Goal: Answer question/provide support: Share knowledge or assist other users

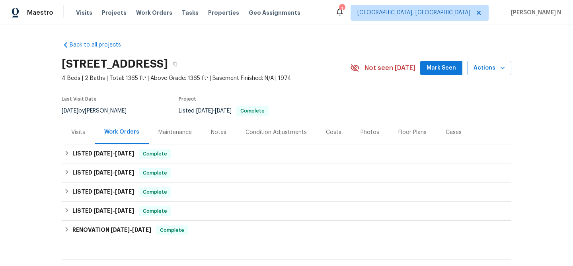
click at [177, 133] on div "Maintenance" at bounding box center [174, 132] width 33 height 8
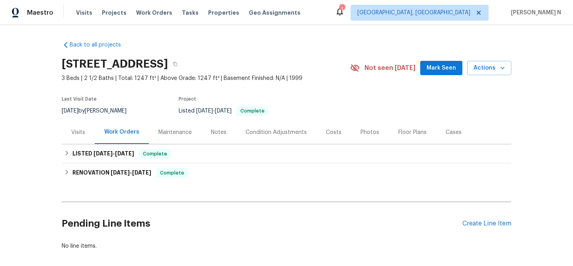
click at [167, 138] on div "Maintenance" at bounding box center [175, 132] width 53 height 23
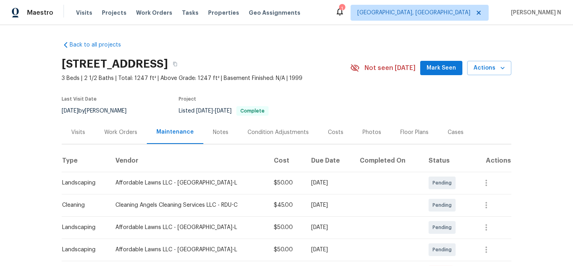
scroll to position [88, 0]
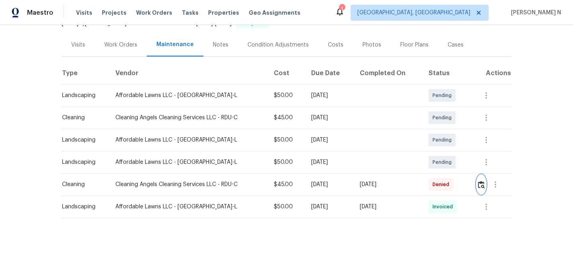
click at [481, 188] on img "button" at bounding box center [481, 185] width 7 height 8
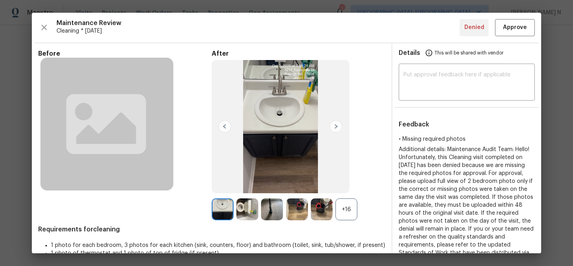
click at [358, 212] on div "+16" at bounding box center [298, 209] width 173 height 22
click at [354, 212] on div "+16" at bounding box center [346, 209] width 22 height 22
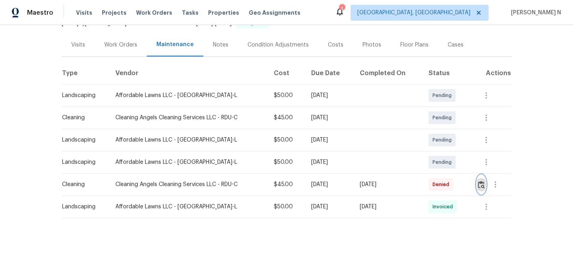
click at [486, 188] on button "button" at bounding box center [481, 184] width 9 height 19
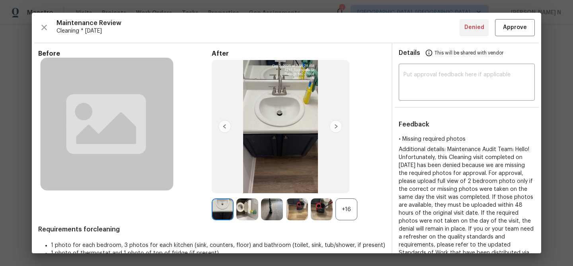
click at [341, 205] on div "+16" at bounding box center [346, 209] width 22 height 22
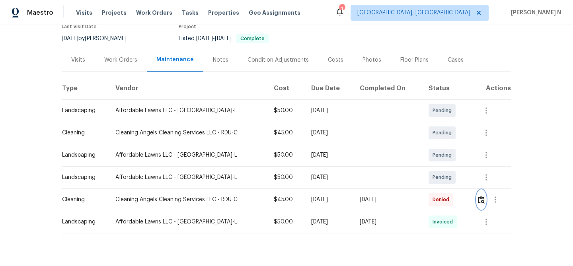
scroll to position [84, 0]
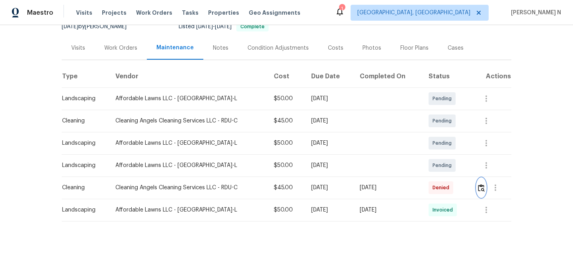
click at [480, 189] on img "button" at bounding box center [481, 188] width 7 height 8
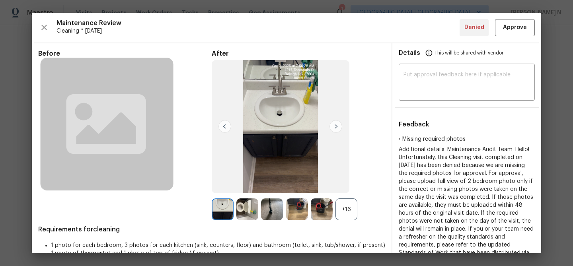
click at [341, 208] on div "+16" at bounding box center [346, 209] width 22 height 22
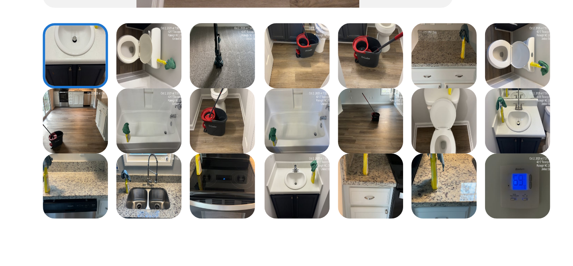
scroll to position [90, 0]
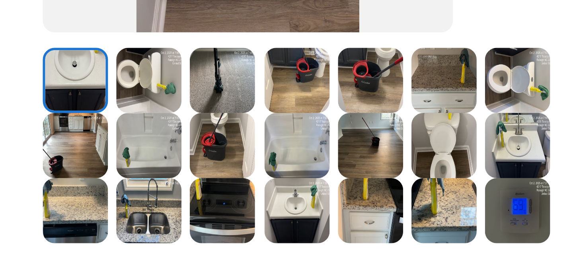
click at [325, 139] on img at bounding box center [322, 141] width 22 height 22
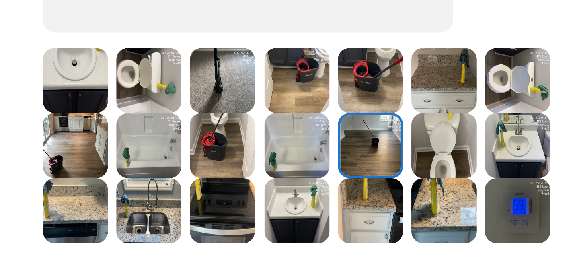
click at [269, 117] on img at bounding box center [272, 119] width 22 height 22
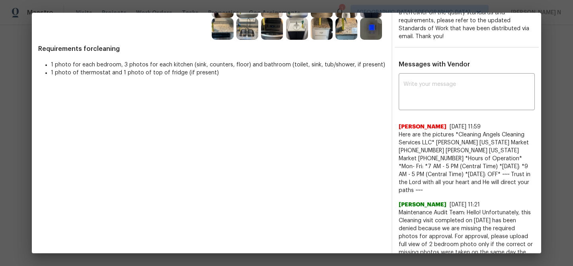
scroll to position [225, 0]
click at [467, 89] on textarea at bounding box center [466, 92] width 126 height 22
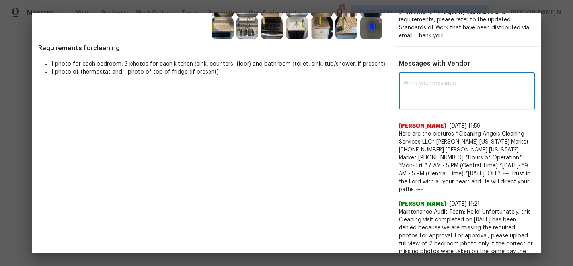
paste textarea "Maintenance Audit Team: Hello!"
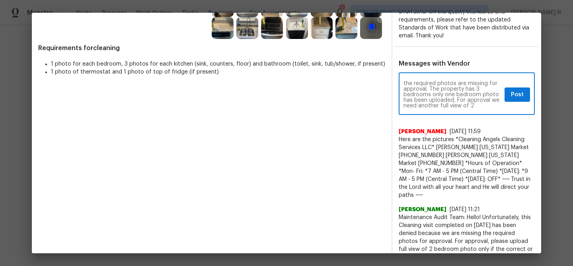
scroll to position [11, 0]
paste textarea "As per our updated SWO the photos must be uploaded within 48 hours of the origi…"
type textarea "Maintenance Audit Team: Hello! Still the required photos are missing for approv…"
click at [522, 93] on span "Post" at bounding box center [517, 95] width 13 height 10
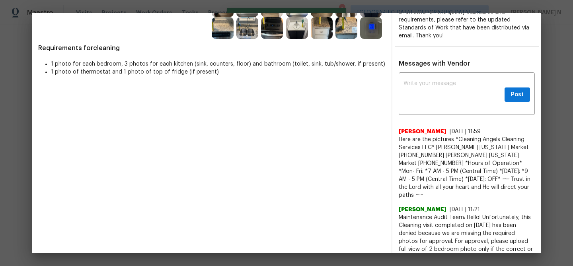
scroll to position [0, 0]
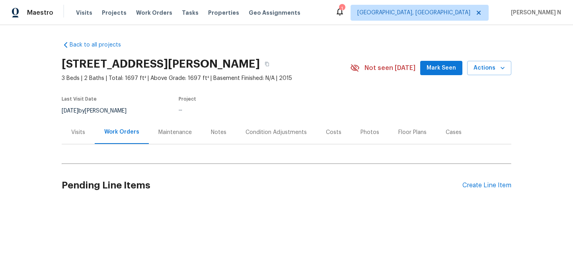
click at [177, 130] on div "Maintenance" at bounding box center [174, 132] width 33 height 8
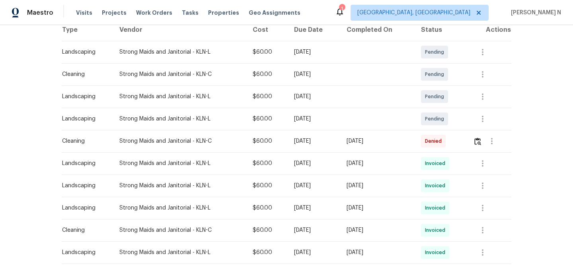
scroll to position [139, 0]
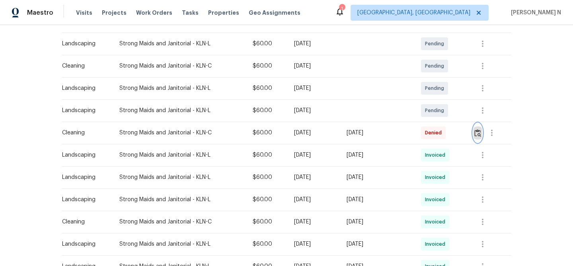
click at [479, 136] on img "button" at bounding box center [477, 133] width 7 height 8
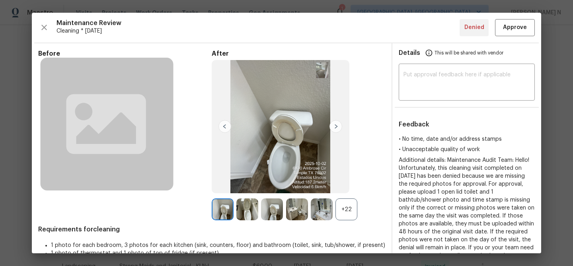
click at [344, 208] on div "+22" at bounding box center [346, 209] width 22 height 22
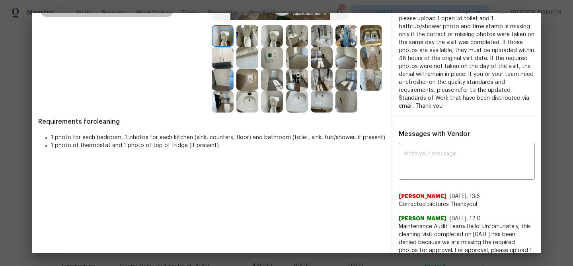
scroll to position [184, 0]
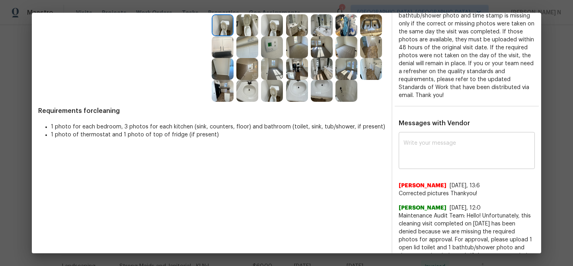
click at [421, 144] on textarea at bounding box center [466, 151] width 126 height 22
paste textarea "Maintenance Audit Team: Hello! Thank you for uploading the photo, after further…"
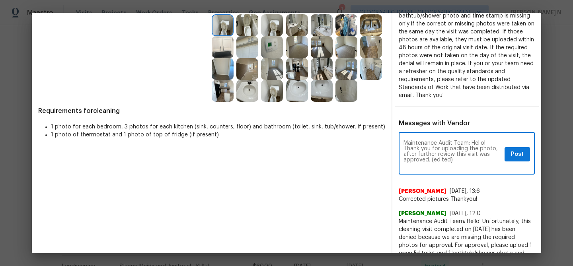
scroll to position [0, 0]
drag, startPoint x: 431, startPoint y: 160, endPoint x: 471, endPoint y: 160, distance: 40.6
click at [471, 160] on textarea "Maintenance Audit Team: Hello! Thank you for uploading the photo, after further…" at bounding box center [452, 154] width 98 height 28
type textarea "Maintenance Audit Team: Hello! Thank you for uploading the photo, after further…"
click at [520, 152] on span "Post" at bounding box center [517, 155] width 13 height 10
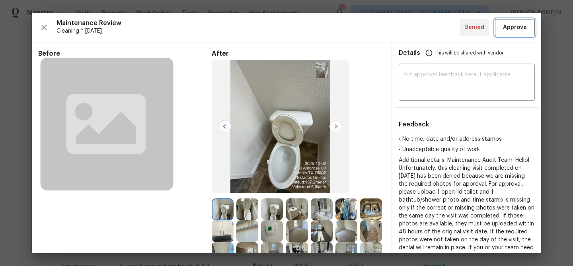
click at [507, 26] on span "Approve" at bounding box center [515, 28] width 24 height 10
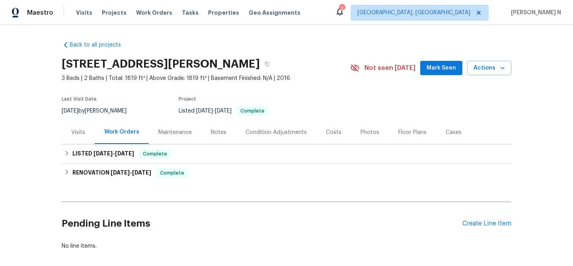
click at [183, 133] on div "Maintenance" at bounding box center [174, 132] width 33 height 8
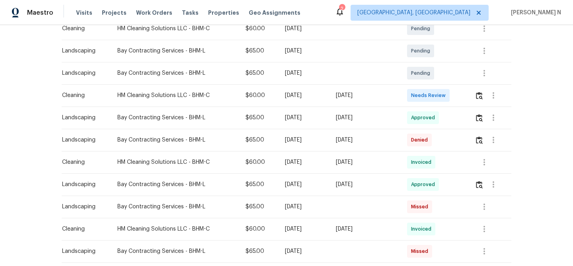
scroll to position [193, 0]
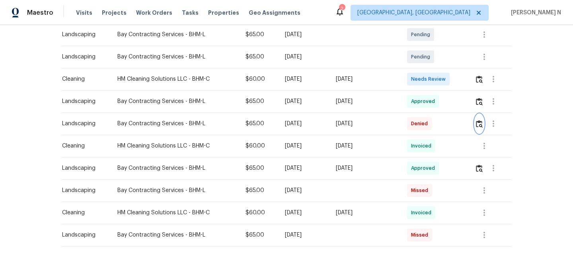
click at [483, 121] on img "button" at bounding box center [479, 124] width 7 height 8
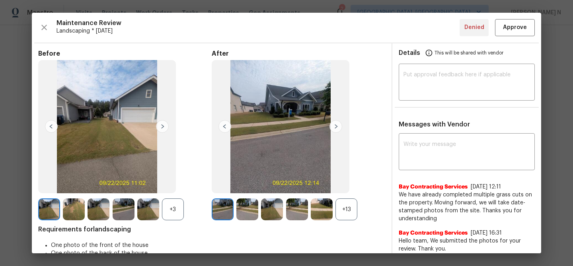
click at [347, 210] on div "+13" at bounding box center [346, 209] width 22 height 22
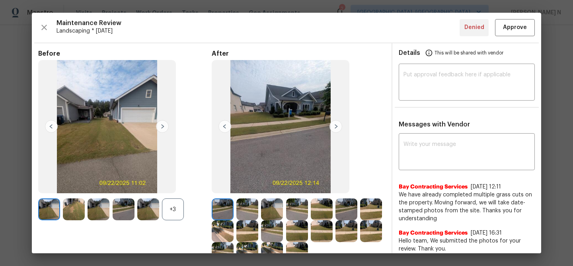
click at [171, 210] on div "+3" at bounding box center [173, 209] width 22 height 22
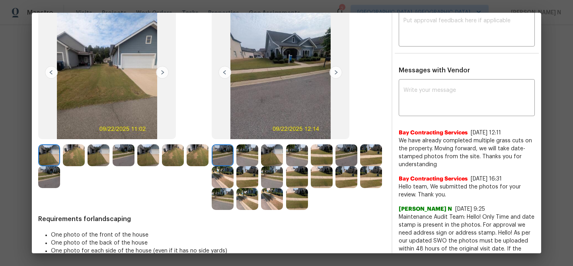
scroll to position [40, 0]
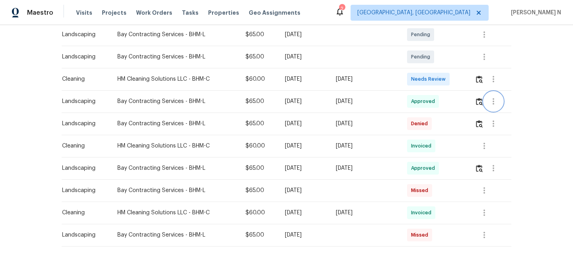
click at [487, 102] on button "button" at bounding box center [493, 101] width 19 height 19
click at [478, 102] on div at bounding box center [286, 133] width 573 height 266
click at [483, 102] on img "button" at bounding box center [479, 102] width 7 height 8
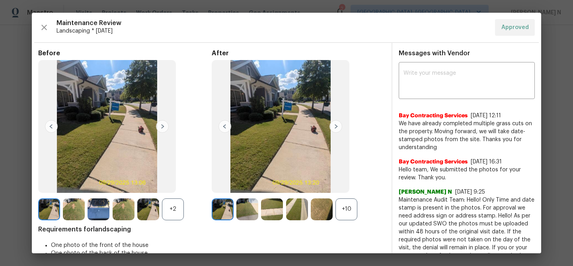
click at [350, 214] on div "+10" at bounding box center [346, 209] width 22 height 22
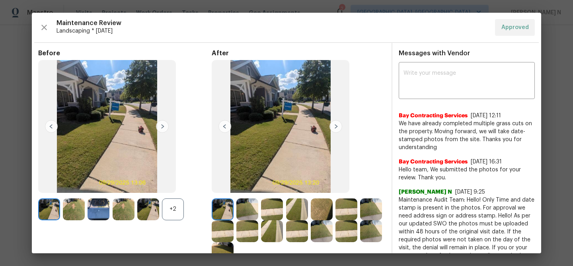
click at [166, 218] on div "+2" at bounding box center [173, 209] width 22 height 22
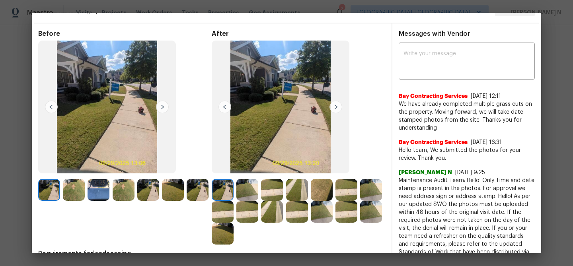
scroll to position [20, 0]
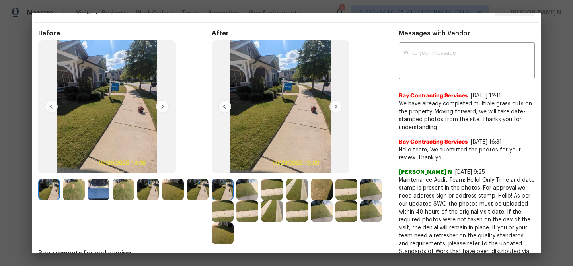
click at [98, 198] on img at bounding box center [99, 190] width 22 height 22
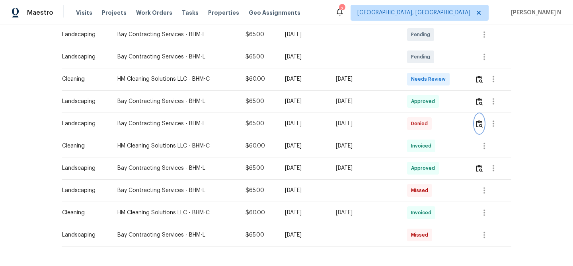
click at [482, 125] on img "button" at bounding box center [479, 124] width 7 height 8
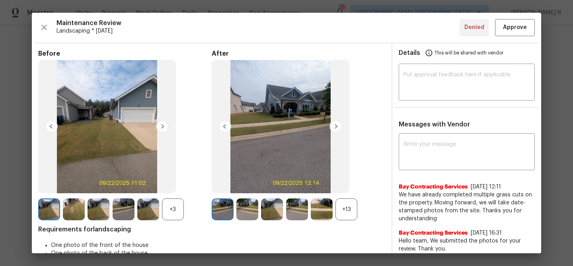
click at [350, 213] on div "+13" at bounding box center [346, 209] width 22 height 22
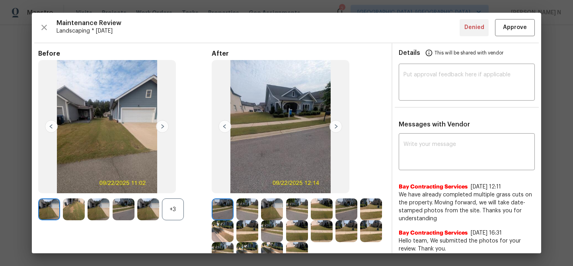
click at [173, 209] on div "+3" at bounding box center [173, 209] width 22 height 22
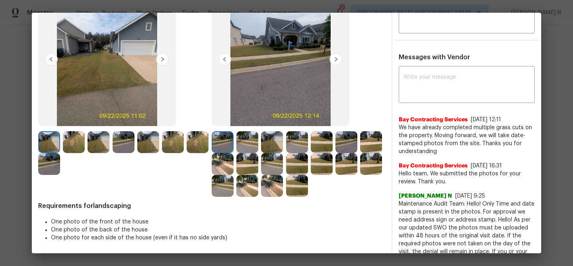
scroll to position [0, 0]
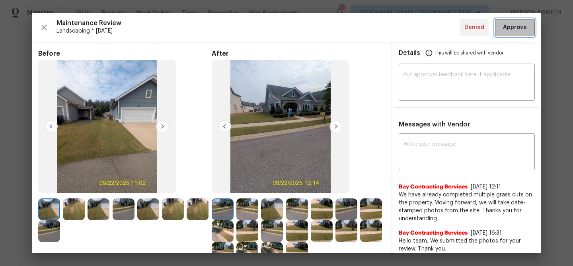
click at [513, 36] on button "Approve" at bounding box center [515, 27] width 40 height 17
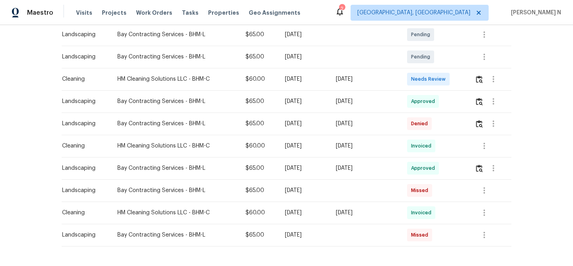
click at [541, 96] on div "Back to all projects 2625 Montauk Rd, Hoover, AL 35226 3 Beds | 2 Baths | Total…" at bounding box center [286, 145] width 573 height 241
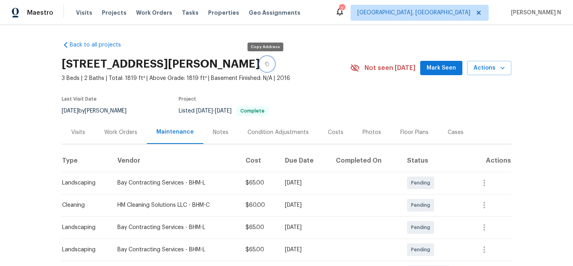
click at [265, 63] on icon "button" at bounding box center [267, 64] width 5 height 5
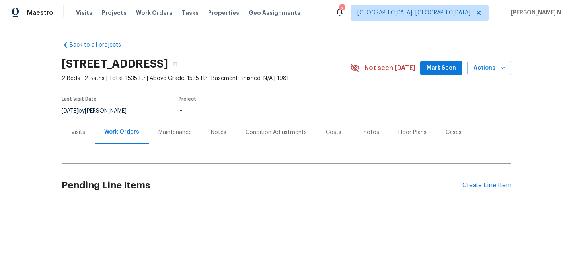
click at [180, 134] on div "Maintenance" at bounding box center [174, 132] width 33 height 8
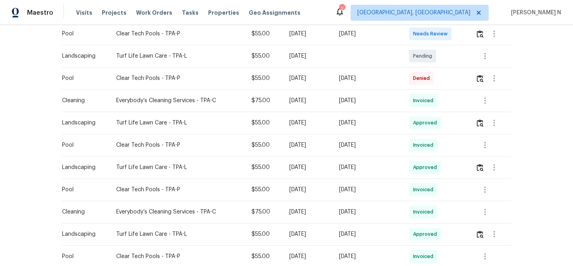
scroll to position [232, 0]
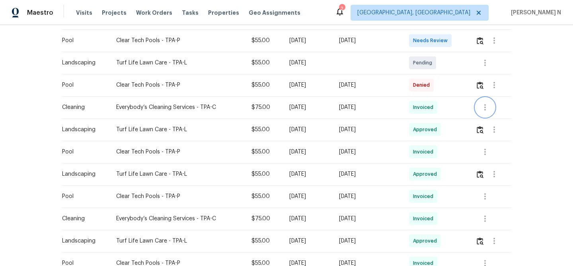
click at [488, 110] on icon "button" at bounding box center [485, 108] width 10 height 10
click at [492, 126] on li "View details" at bounding box center [505, 120] width 56 height 13
click at [351, 150] on div at bounding box center [286, 133] width 573 height 266
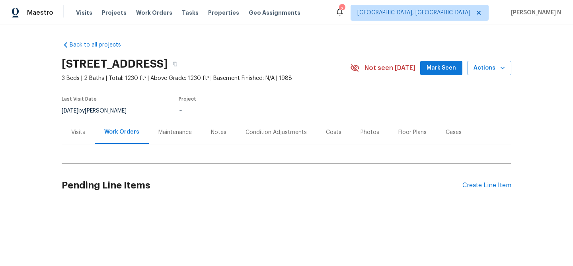
click at [175, 133] on div "Maintenance" at bounding box center [174, 132] width 33 height 8
click at [167, 132] on div "Maintenance" at bounding box center [174, 132] width 33 height 8
click at [162, 130] on div "Maintenance" at bounding box center [174, 132] width 33 height 8
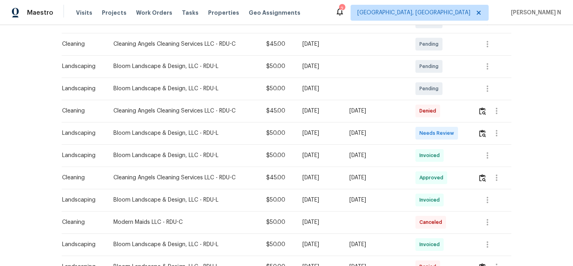
scroll to position [164, 0]
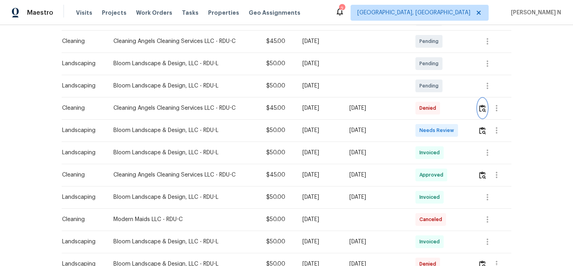
click at [483, 107] on img "button" at bounding box center [482, 109] width 7 height 8
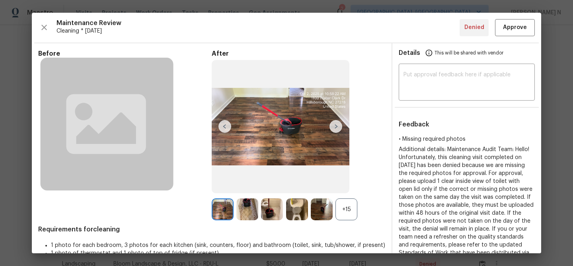
click at [354, 212] on div "+15" at bounding box center [346, 209] width 22 height 22
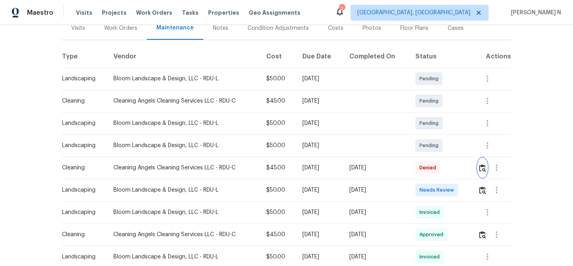
scroll to position [140, 0]
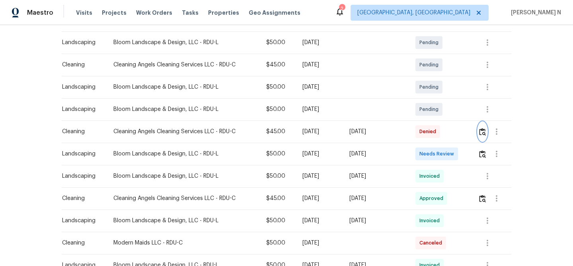
click at [483, 130] on img "button" at bounding box center [482, 132] width 7 height 8
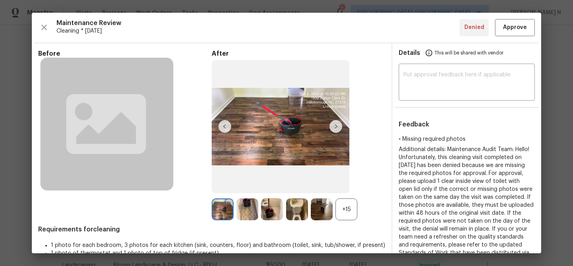
click at [348, 205] on div "+15" at bounding box center [346, 209] width 22 height 22
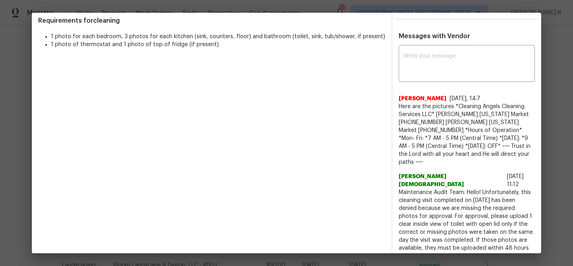
scroll to position [270, 0]
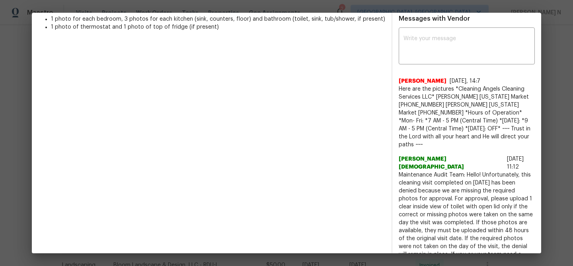
click at [409, 171] on span "Maintenance Audit Team: Hello! Unfortunately, this cleaning visit completed on …" at bounding box center [467, 230] width 136 height 119
drag, startPoint x: 409, startPoint y: 160, endPoint x: 471, endPoint y: 157, distance: 61.7
click at [471, 171] on span "Maintenance Audit Team: Hello! Unfortunately, this cleaning visit completed on …" at bounding box center [467, 230] width 136 height 119
copy span "Maintenance Audit Team: Hello!"
click at [453, 59] on div "x ​" at bounding box center [467, 46] width 136 height 35
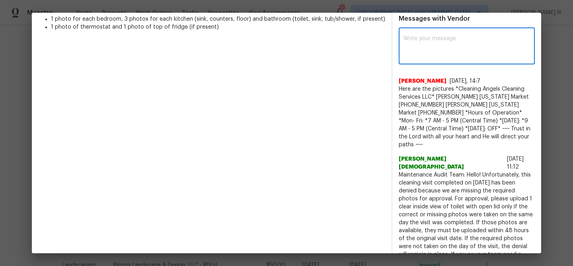
paste textarea "Maintenance Audit Team: Hello!"
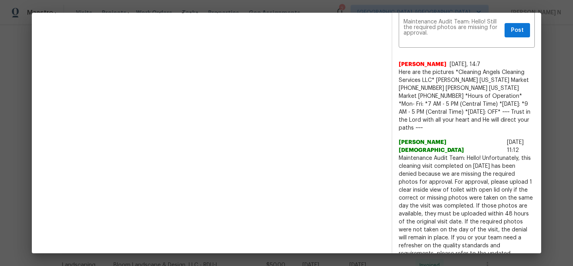
scroll to position [334, 0]
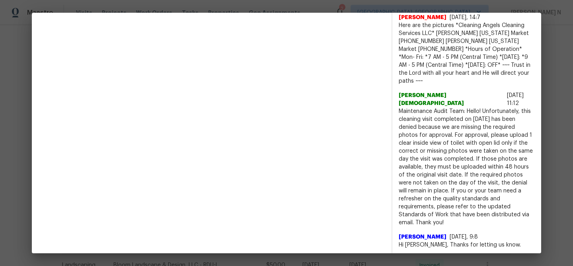
drag, startPoint x: 433, startPoint y: 181, endPoint x: 508, endPoint y: 195, distance: 75.7
click at [508, 195] on span "Maintenance Audit Team: Hello! Unfortunately, this cleaning visit completed on …" at bounding box center [467, 166] width 136 height 119
copy span "For approval, please upload 1 clear inside view of toilet with open lid only if…"
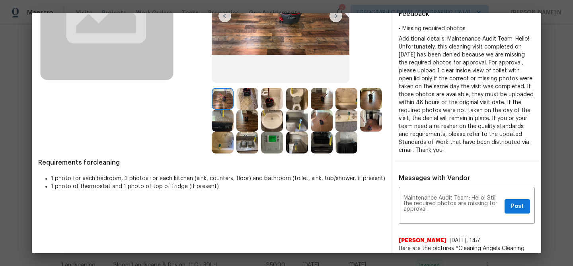
scroll to position [151, 0]
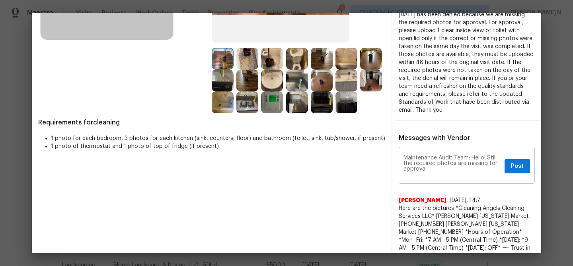
click at [455, 175] on textarea "Maintenance Audit Team: Hello! Still the required photos are missing for approv…" at bounding box center [452, 166] width 98 height 22
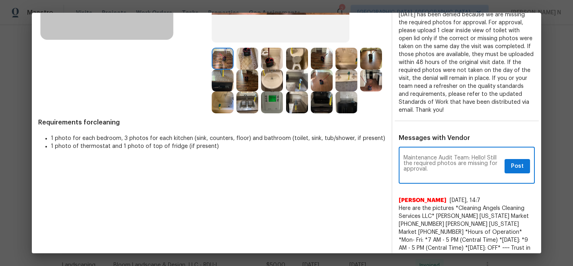
paste textarea "For approval, please upload 1 clear inside view of toilet with open lid only if…"
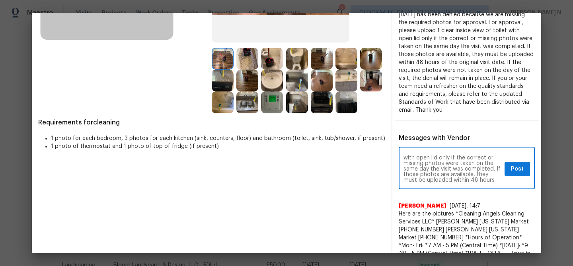
scroll to position [0, 0]
type textarea "Maintenance Audit Team: Hello! Still the required photos are missing for approv…"
click at [513, 171] on span "Post" at bounding box center [517, 169] width 13 height 10
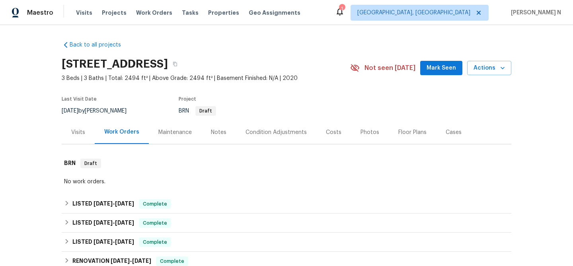
click at [160, 130] on div "Maintenance" at bounding box center [174, 132] width 33 height 8
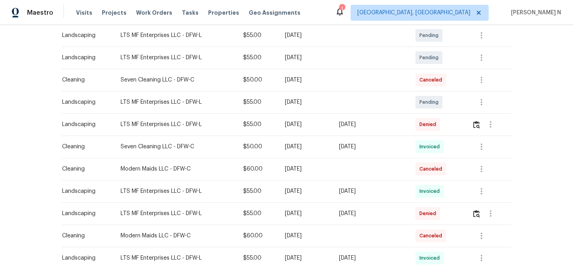
scroll to position [173, 0]
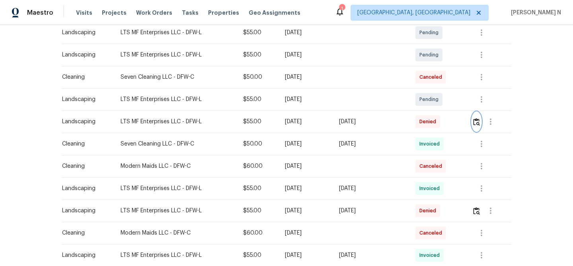
click at [480, 123] on img "button" at bounding box center [476, 122] width 7 height 8
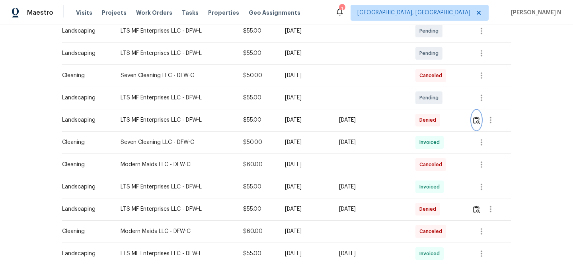
scroll to position [161, 0]
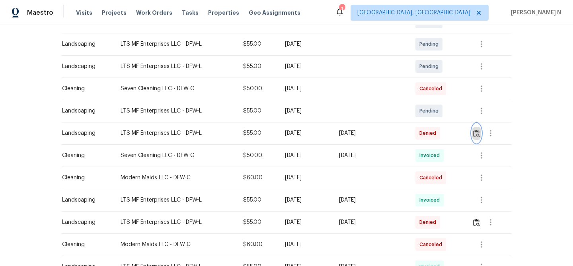
click at [479, 131] on img "button" at bounding box center [476, 134] width 7 height 8
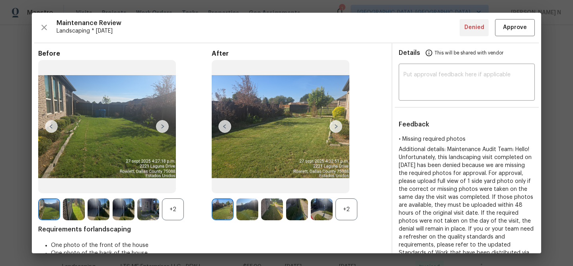
click at [343, 214] on div "+2" at bounding box center [346, 209] width 22 height 22
click at [175, 215] on div "+2" at bounding box center [173, 209] width 22 height 22
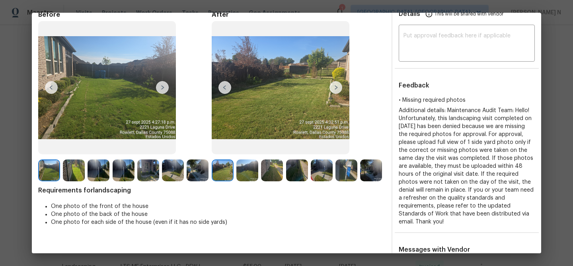
scroll to position [31, 0]
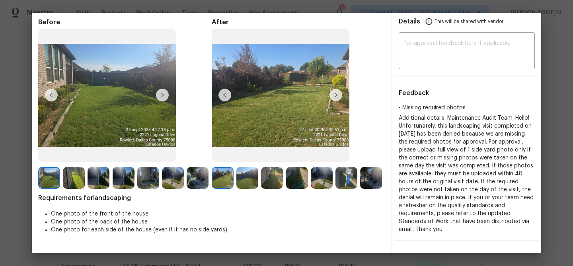
click at [250, 173] on img at bounding box center [247, 178] width 22 height 22
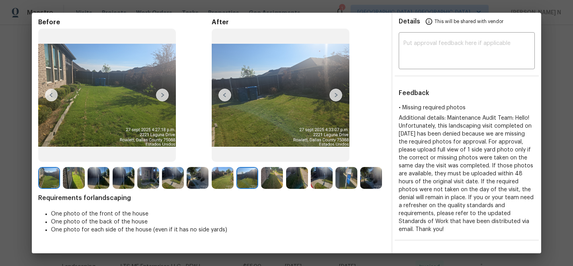
click at [268, 176] on img at bounding box center [272, 178] width 22 height 22
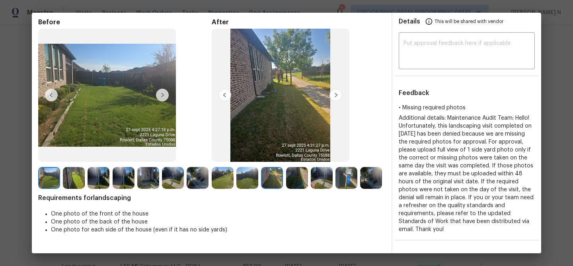
click at [271, 179] on img at bounding box center [272, 178] width 22 height 22
click at [303, 183] on img at bounding box center [297, 178] width 22 height 22
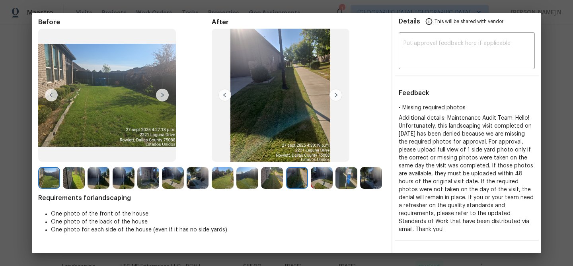
click at [271, 183] on img at bounding box center [272, 178] width 22 height 22
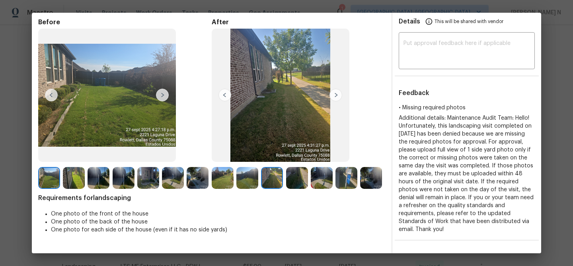
click at [298, 179] on img at bounding box center [297, 178] width 22 height 22
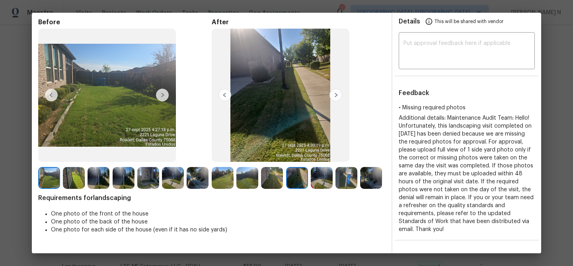
click at [270, 179] on img at bounding box center [272, 178] width 22 height 22
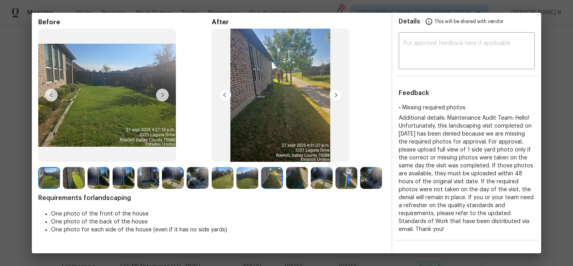
click at [350, 178] on img at bounding box center [346, 178] width 22 height 22
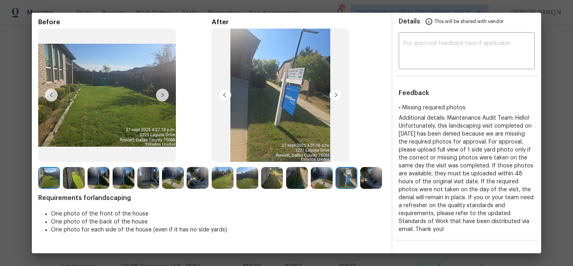
click at [371, 178] on img at bounding box center [371, 178] width 22 height 22
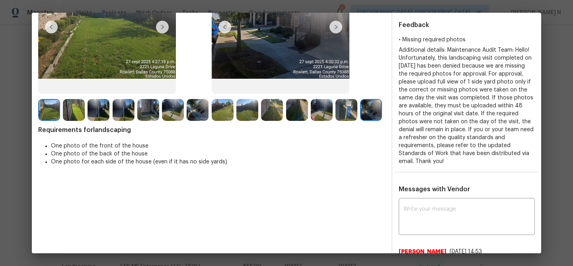
scroll to position [189, 0]
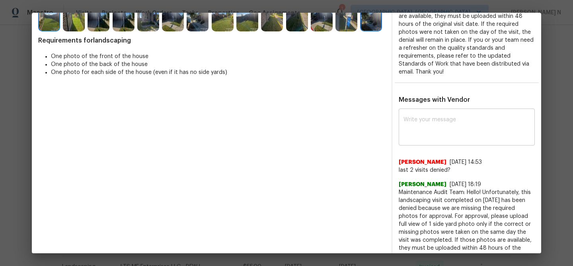
click at [467, 122] on textarea at bounding box center [466, 128] width 126 height 22
paste textarea "Maintenance Audit Team: Hello! Thank you for the feedback after further review …"
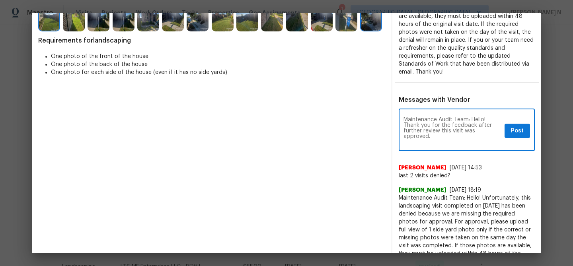
scroll to position [0, 0]
type textarea "Maintenance Audit Team: Hello! Thank you for the feedback after further review …"
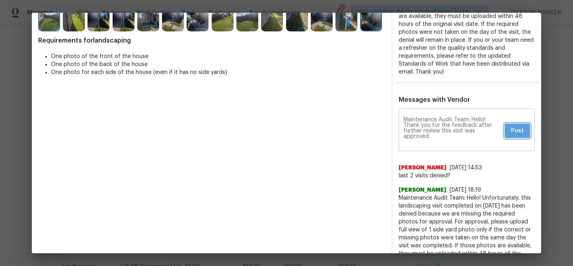
click at [521, 126] on span "Post" at bounding box center [517, 131] width 13 height 10
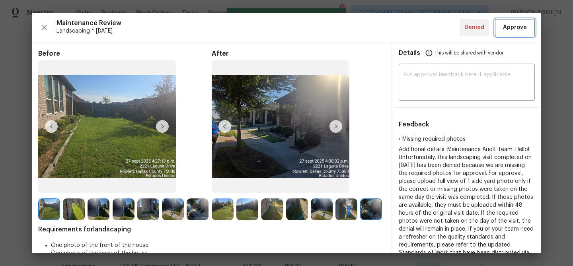
click at [514, 28] on span "Approve" at bounding box center [515, 28] width 24 height 10
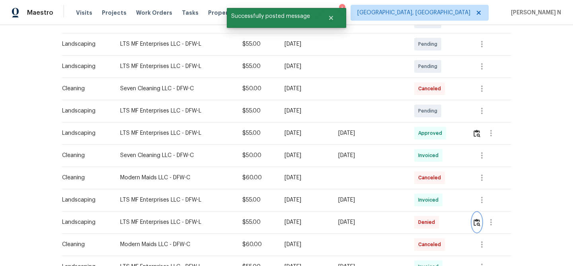
click at [479, 219] on img "button" at bounding box center [476, 223] width 7 height 8
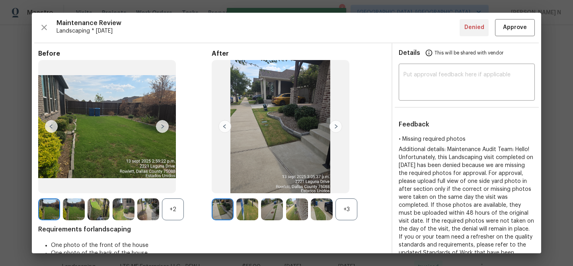
click at [356, 216] on div "+3" at bounding box center [346, 209] width 22 height 22
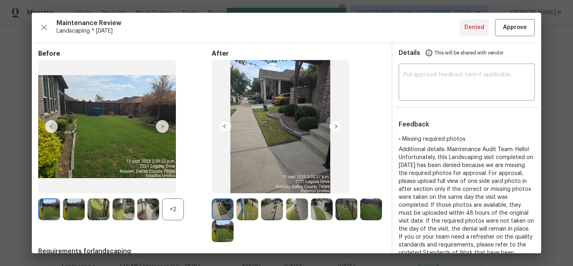
click at [171, 219] on div "+2" at bounding box center [173, 209] width 22 height 22
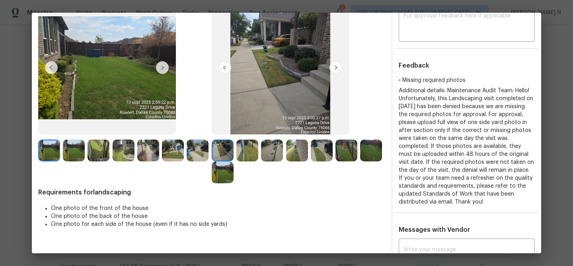
scroll to position [18, 0]
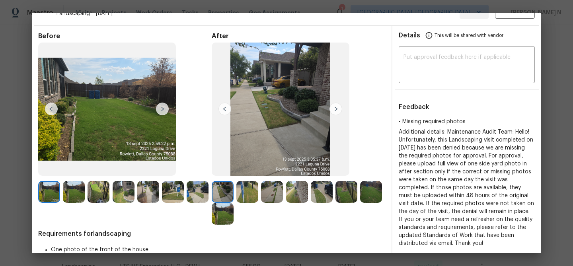
click at [237, 195] on img at bounding box center [247, 192] width 22 height 22
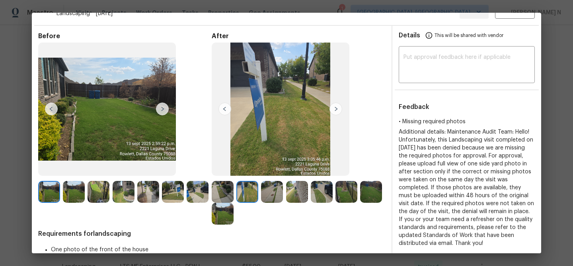
click at [293, 184] on img at bounding box center [297, 192] width 22 height 22
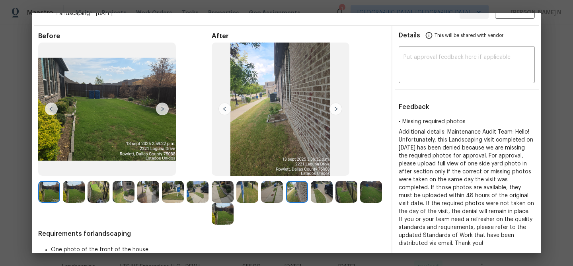
click at [323, 198] on img at bounding box center [322, 192] width 22 height 22
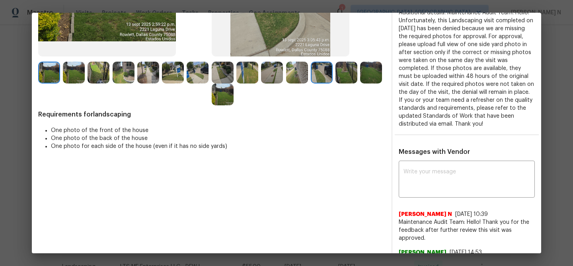
scroll to position [145, 0]
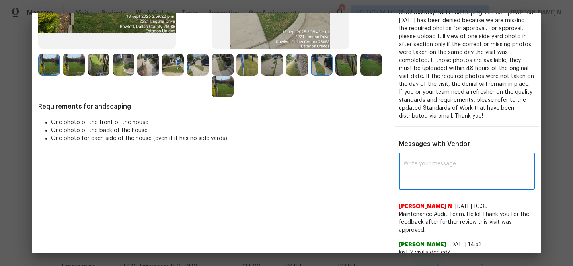
click at [418, 179] on textarea at bounding box center [466, 172] width 126 height 22
paste textarea "Maintenance Audit Team: Hello! Thank you for the feedback after further review …"
type textarea "Maintenance Audit Team: Hello! Thank you for the feedback after further review …"
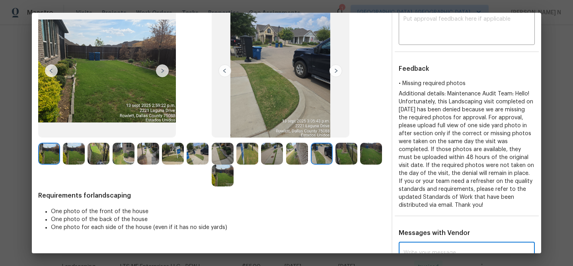
scroll to position [0, 0]
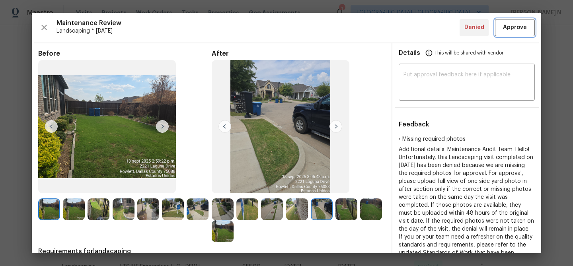
click at [518, 26] on span "Approve" at bounding box center [515, 28] width 24 height 10
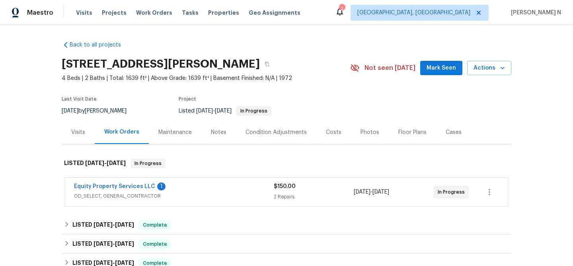
click at [170, 137] on div "Maintenance" at bounding box center [175, 132] width 53 height 23
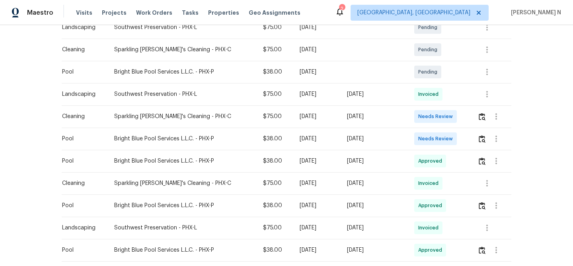
scroll to position [206, 0]
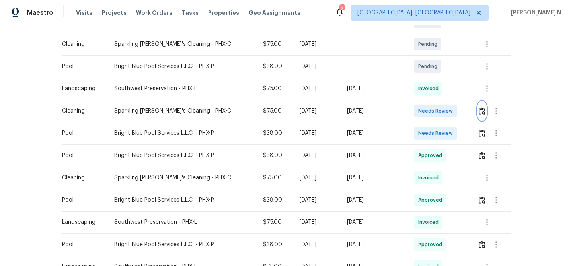
click at [485, 111] on img "button" at bounding box center [482, 111] width 7 height 8
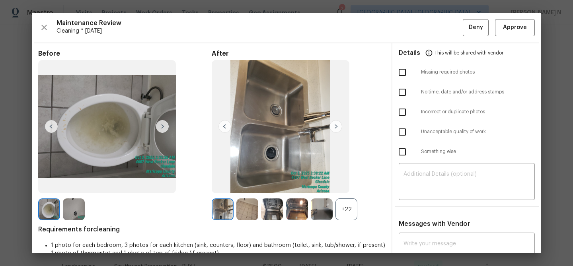
click at [345, 204] on div "+22" at bounding box center [346, 209] width 22 height 22
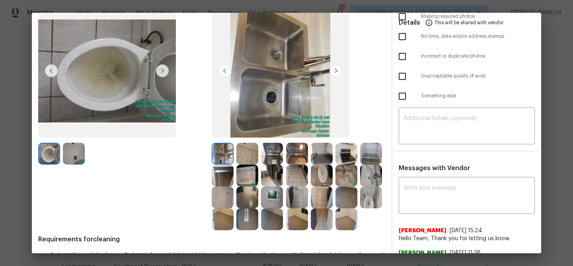
scroll to position [56, 0]
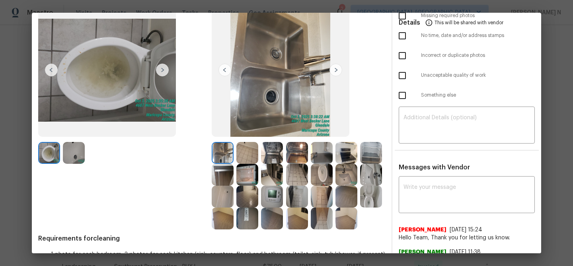
click at [375, 203] on img at bounding box center [371, 197] width 22 height 22
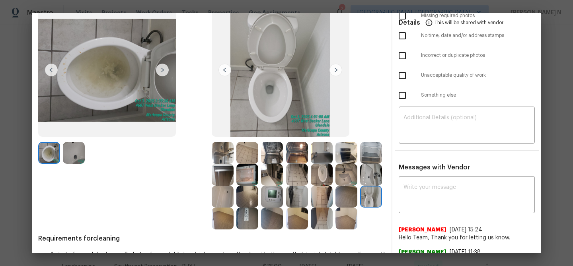
click at [331, 169] on img at bounding box center [322, 175] width 22 height 22
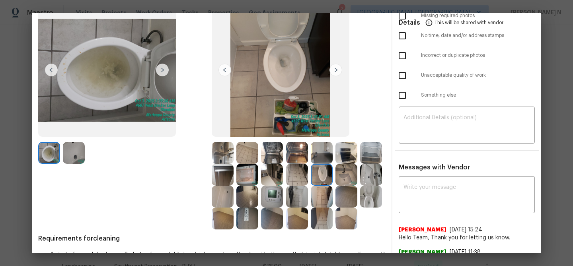
click at [85, 153] on div at bounding box center [75, 153] width 25 height 22
click at [76, 153] on img at bounding box center [74, 153] width 22 height 22
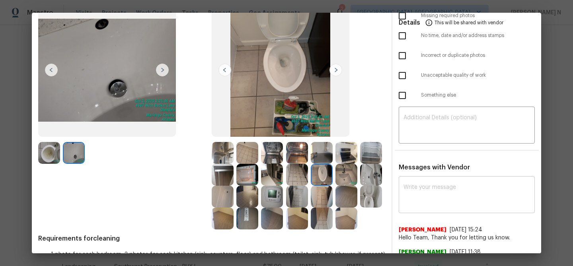
click at [473, 197] on textarea at bounding box center [466, 196] width 126 height 22
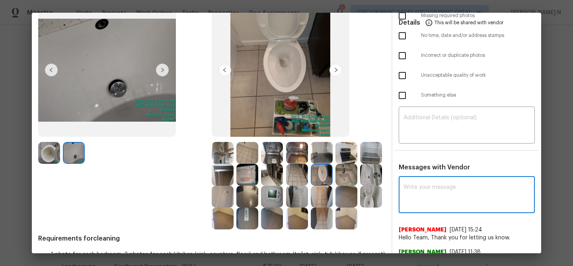
paste textarea "Maintenance Audit Team: Hello! Thank you for the feedback after further review …"
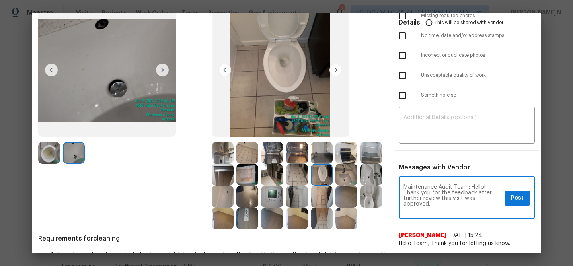
scroll to position [0, 0]
type textarea "Maintenance Audit Team: Hello! Thank you for the feedback after further review …"
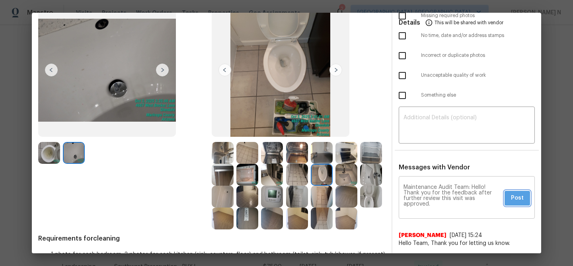
click at [524, 202] on button "Post" at bounding box center [516, 198] width 25 height 15
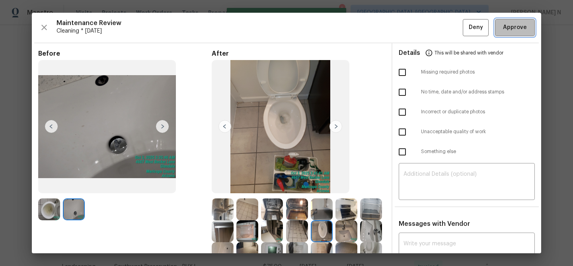
click at [501, 27] on button "Approve" at bounding box center [515, 27] width 40 height 17
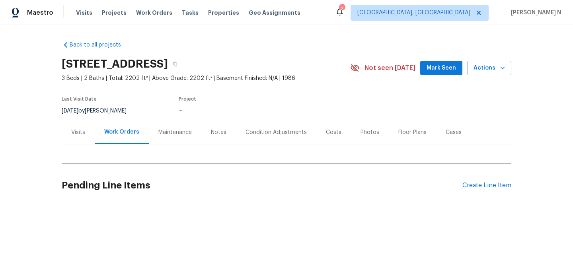
click at [159, 138] on div "Maintenance" at bounding box center [175, 132] width 53 height 23
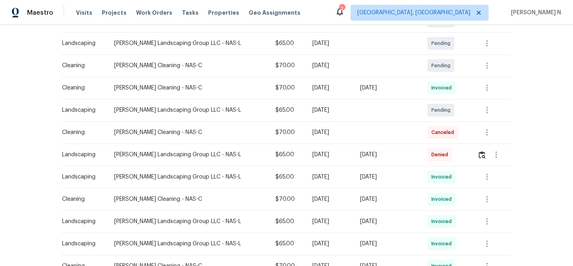
scroll to position [154, 0]
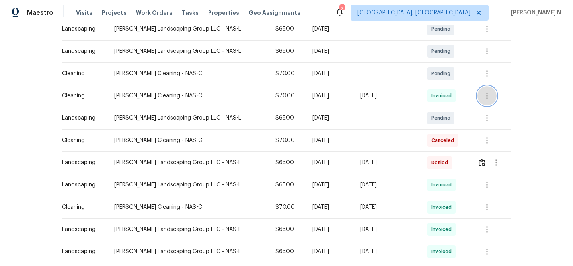
click at [483, 92] on icon "button" at bounding box center [487, 96] width 10 height 10
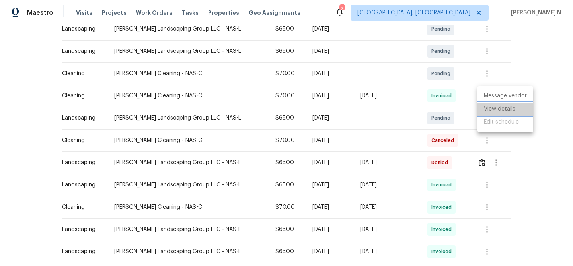
click at [488, 108] on li "View details" at bounding box center [505, 109] width 56 height 13
click at [376, 135] on div at bounding box center [286, 133] width 573 height 266
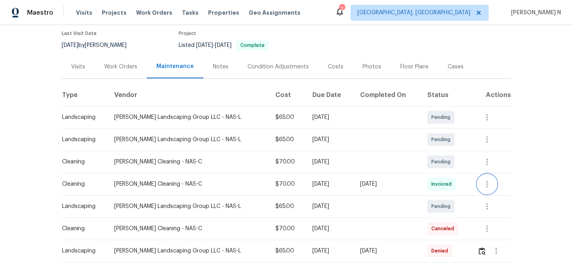
scroll to position [46, 0]
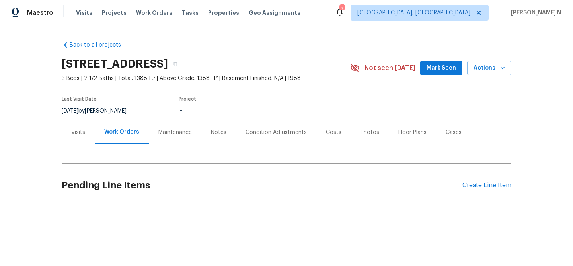
click at [163, 131] on div "Maintenance" at bounding box center [174, 132] width 33 height 8
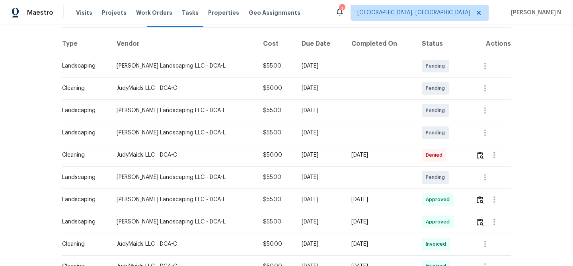
scroll to position [118, 0]
click at [477, 156] on img "button" at bounding box center [480, 155] width 7 height 8
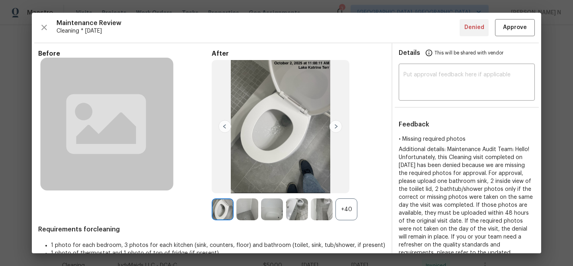
click at [335, 208] on div "+40" at bounding box center [346, 209] width 22 height 22
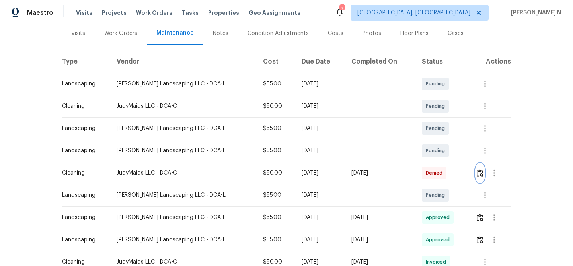
scroll to position [128, 0]
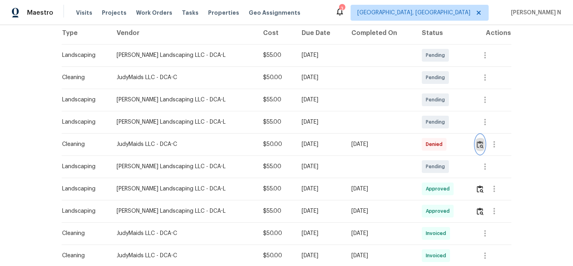
click at [477, 141] on img "button" at bounding box center [480, 145] width 7 height 8
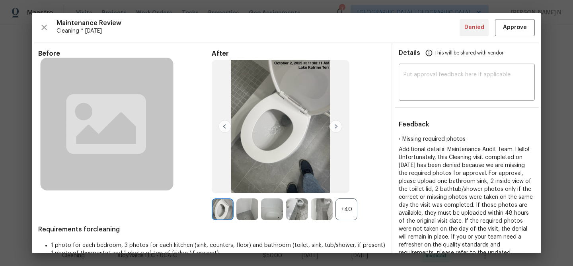
click at [352, 214] on div "+40" at bounding box center [346, 209] width 22 height 22
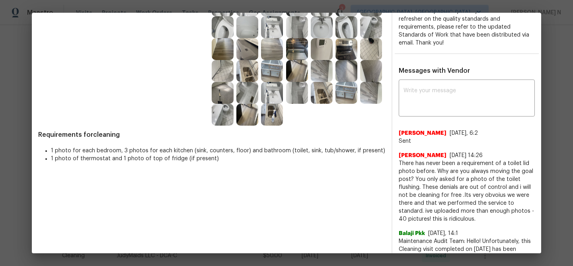
scroll to position [222, 0]
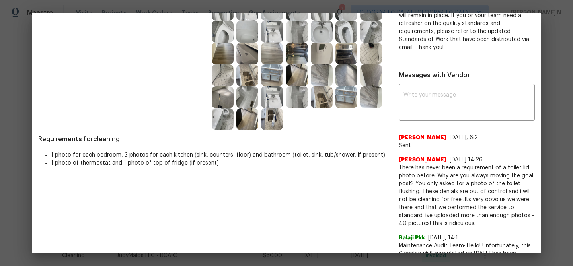
click at [439, 80] on div "Messages with Vendor x ​ [PERSON_NAME] [DATE], 6:2 Sent [PERSON_NAME] [DATE] 14…" at bounding box center [466, 219] width 149 height 296
click at [439, 93] on textarea at bounding box center [466, 103] width 126 height 22
paste textarea "Maintenance Audit Team: Hello! Thank you for uploading the photo, after further…"
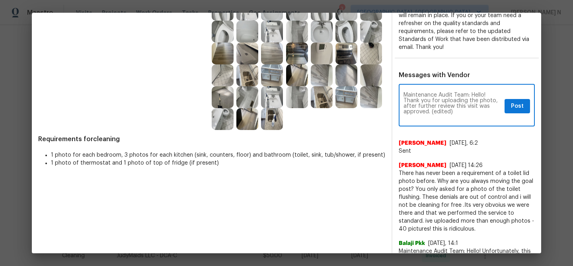
scroll to position [0, 0]
drag, startPoint x: 433, startPoint y: 111, endPoint x: 451, endPoint y: 112, distance: 18.7
click at [451, 112] on textarea "Maintenance Audit Team: Hello! Thank you for uploading the photo, after further…" at bounding box center [452, 106] width 98 height 28
type textarea "Maintenance Audit Team: Hello! Thank you for uploading the photo, after further…"
click at [523, 103] on span "Post" at bounding box center [517, 106] width 13 height 10
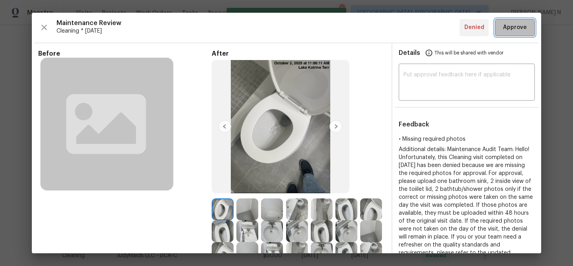
click at [522, 31] on span "Approve" at bounding box center [515, 28] width 24 height 10
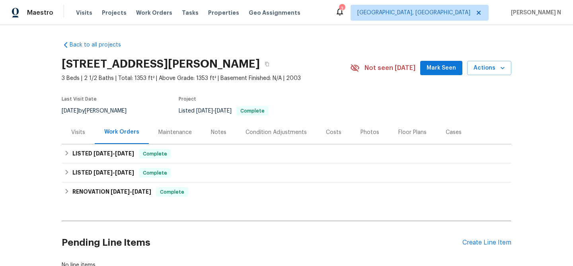
click at [161, 136] on div "Maintenance" at bounding box center [174, 132] width 33 height 8
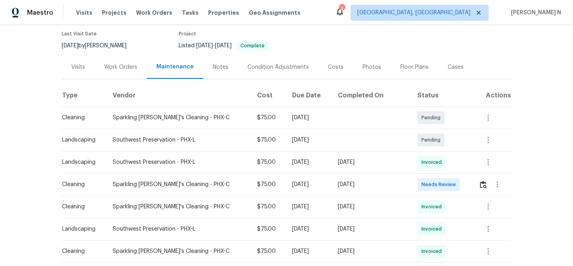
scroll to position [93, 0]
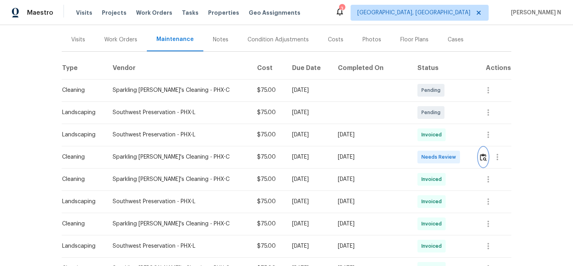
click at [480, 155] on img "button" at bounding box center [483, 158] width 7 height 8
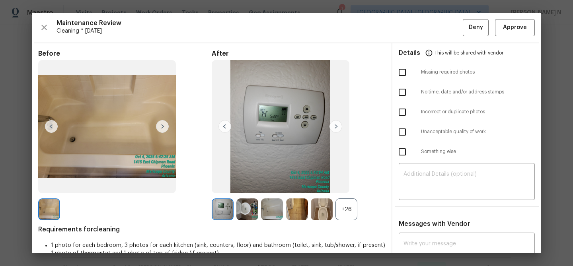
click at [339, 219] on div "+26" at bounding box center [346, 209] width 22 height 22
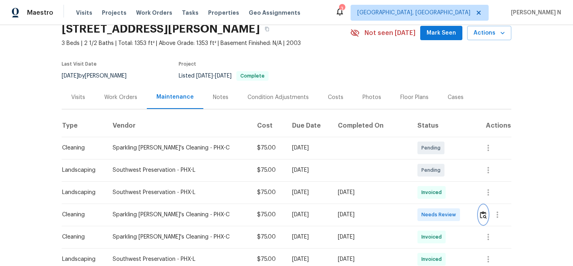
scroll to position [18, 0]
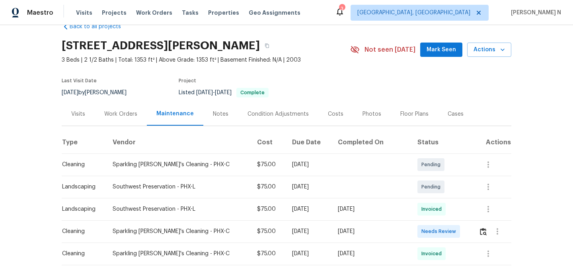
click at [488, 236] on div at bounding box center [497, 231] width 19 height 19
click at [481, 234] on img "button" at bounding box center [483, 232] width 7 height 8
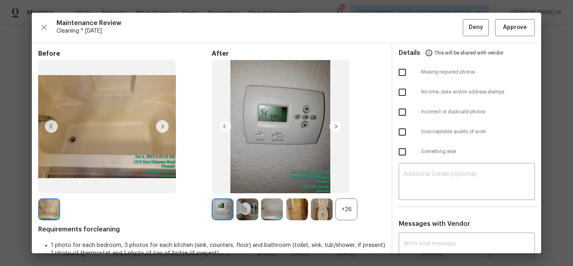
click at [348, 212] on div "+26" at bounding box center [346, 209] width 22 height 22
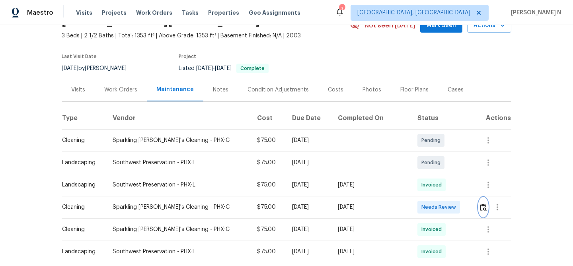
scroll to position [56, 0]
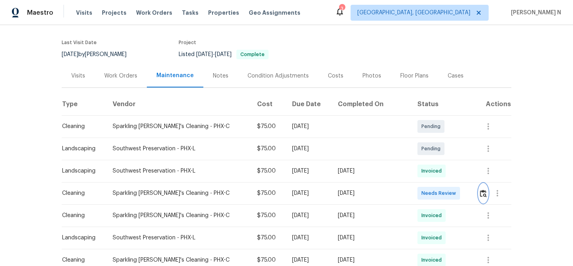
click at [484, 193] on img "button" at bounding box center [483, 194] width 7 height 8
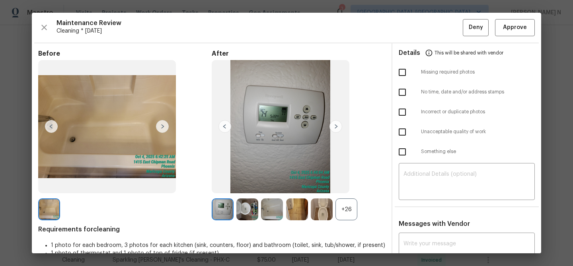
click at [344, 211] on div "+26" at bounding box center [346, 209] width 22 height 22
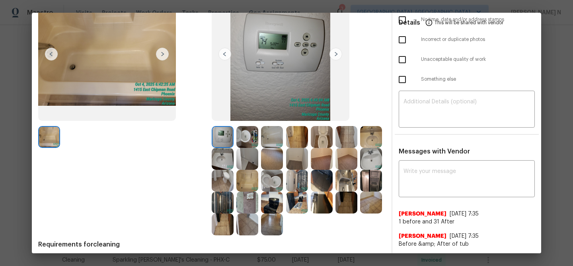
scroll to position [40, 0]
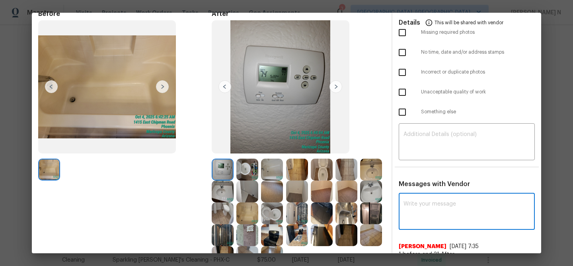
click at [442, 221] on textarea at bounding box center [466, 212] width 126 height 22
paste textarea "Maintenance Audit Team: Hello! Thank you for uploading the photo, after further…"
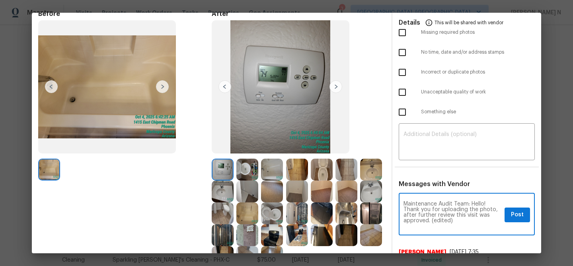
scroll to position [0, 0]
drag, startPoint x: 432, startPoint y: 220, endPoint x: 455, endPoint y: 220, distance: 23.9
click at [455, 220] on textarea "Maintenance Audit Team: Hello! Thank you for uploading the photo, after further…" at bounding box center [452, 215] width 98 height 28
type textarea "Maintenance Audit Team: Hello! Thank you for uploading the photo, after further…"
click at [518, 211] on span "Post" at bounding box center [517, 215] width 13 height 10
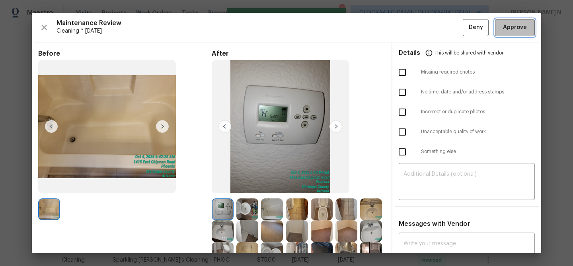
click at [510, 26] on span "Approve" at bounding box center [515, 28] width 24 height 10
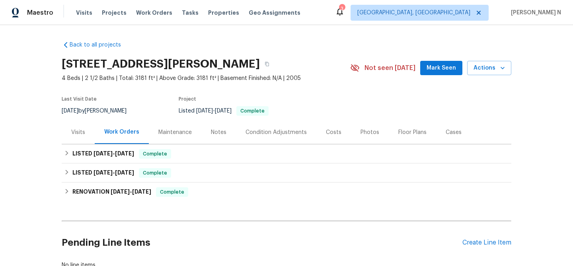
click at [161, 134] on div "Maintenance" at bounding box center [174, 132] width 33 height 8
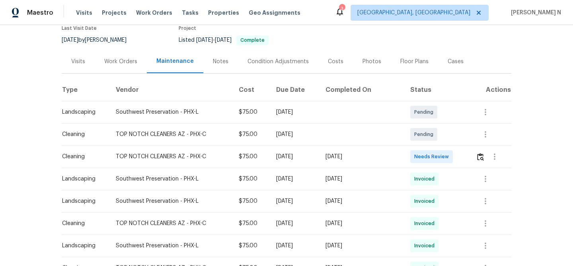
scroll to position [76, 0]
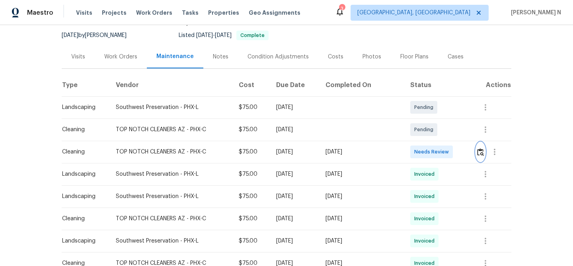
click at [480, 151] on img "button" at bounding box center [480, 152] width 7 height 8
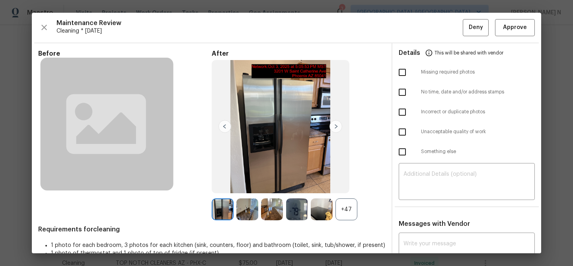
click at [343, 210] on div "+47" at bounding box center [346, 209] width 22 height 22
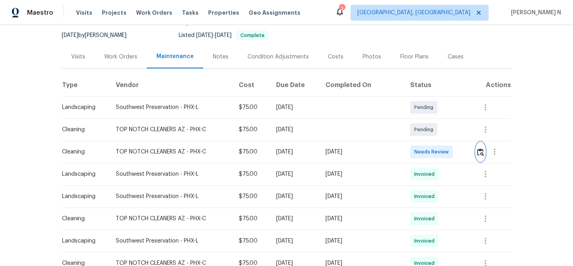
scroll to position [0, 0]
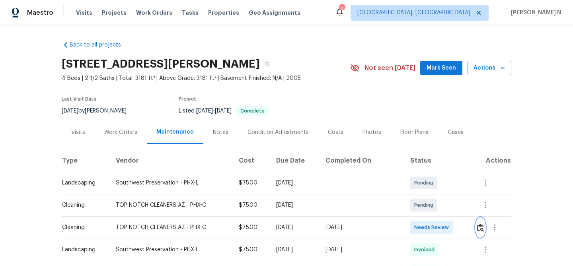
click at [479, 227] on img "button" at bounding box center [480, 228] width 7 height 8
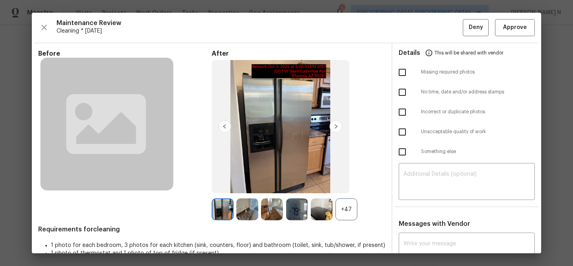
click at [335, 210] on div at bounding box center [323, 209] width 25 height 22
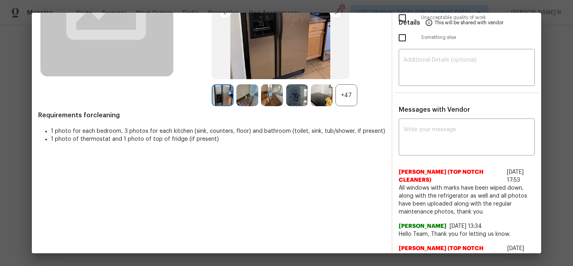
scroll to position [148, 0]
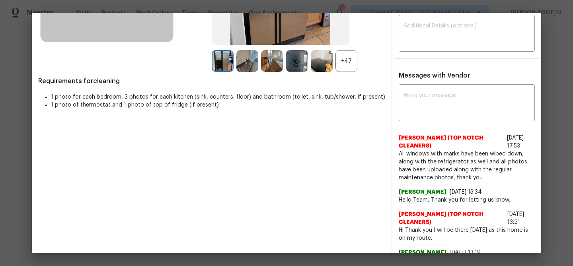
click at [346, 62] on div "+47" at bounding box center [346, 61] width 22 height 22
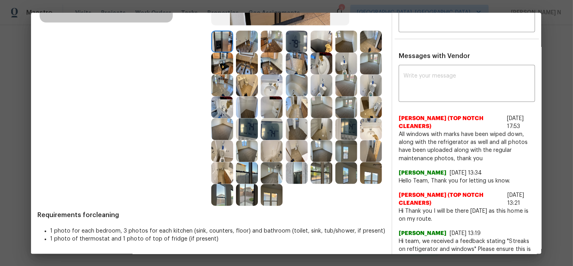
scroll to position [0, 0]
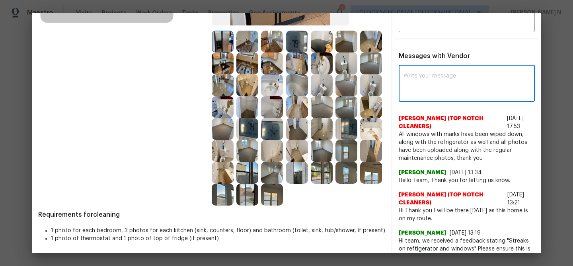
click at [439, 90] on textarea at bounding box center [466, 84] width 126 height 22
paste textarea "The requested photos are uploaded, So approved the audit."
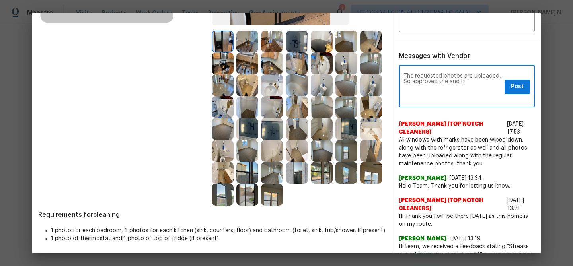
click at [458, 86] on textarea "The requested photos are uploaded, So approved the audit." at bounding box center [452, 87] width 98 height 28
click at [459, 80] on textarea "The requested photos are uploaded, So approved the audit." at bounding box center [452, 87] width 98 height 28
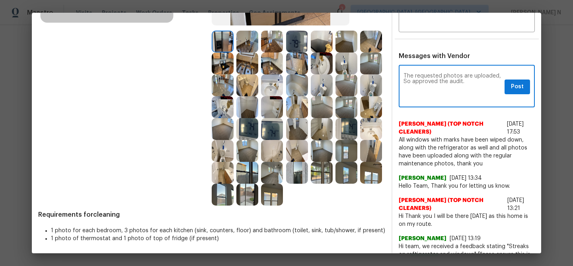
click at [459, 80] on textarea "The requested photos are uploaded, So approved the audit." at bounding box center [452, 87] width 98 height 28
paste textarea "Maintenance Audit Team: Hello! Thank you for uploading the photo, after further…"
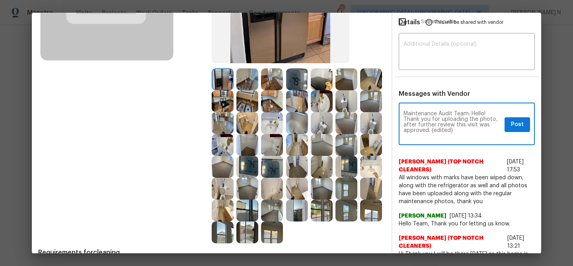
drag, startPoint x: 430, startPoint y: 131, endPoint x: 469, endPoint y: 131, distance: 38.2
click at [467, 131] on textarea "Maintenance Audit Team: Hello! Thank you for uploading the photo, after further…" at bounding box center [452, 125] width 98 height 28
type textarea "Maintenance Audit Team: Hello! Thank you for uploading the photo, after further…"
click at [516, 126] on span "Post" at bounding box center [517, 125] width 13 height 10
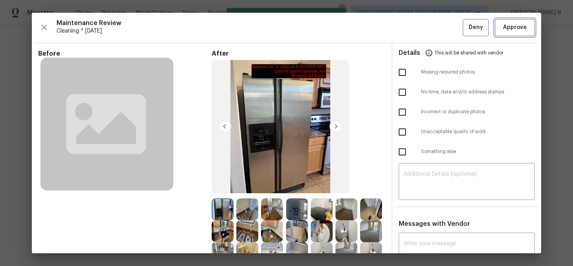
click at [512, 34] on button "Approve" at bounding box center [515, 27] width 40 height 17
